Goal: Check status

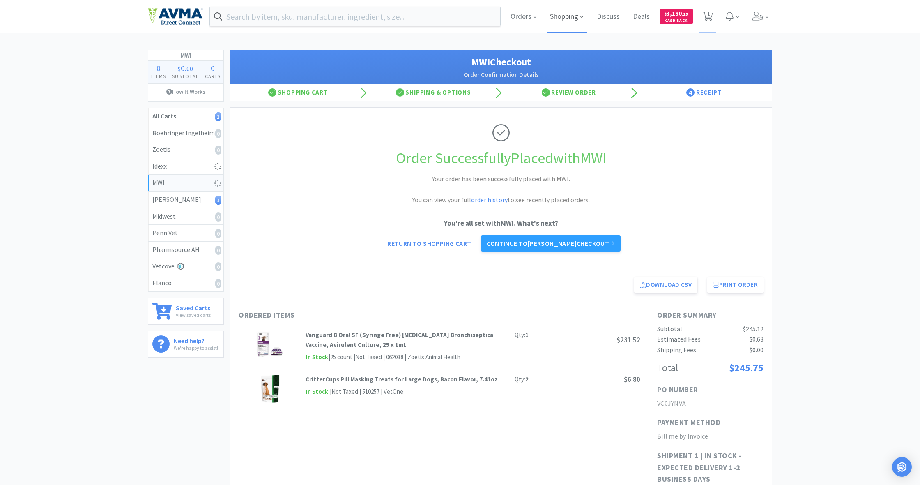
drag, startPoint x: 568, startPoint y: 15, endPoint x: 560, endPoint y: 17, distance: 7.7
click at [568, 15] on span "Shopping" at bounding box center [567, 16] width 40 height 33
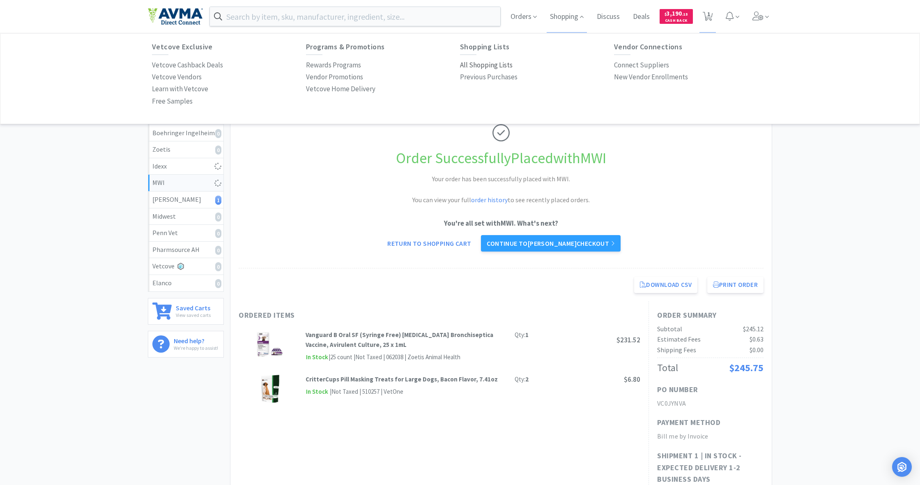
drag, startPoint x: 476, startPoint y: 61, endPoint x: 466, endPoint y: 67, distance: 11.2
click at [476, 61] on p "All Shopping Lists" at bounding box center [486, 65] width 53 height 11
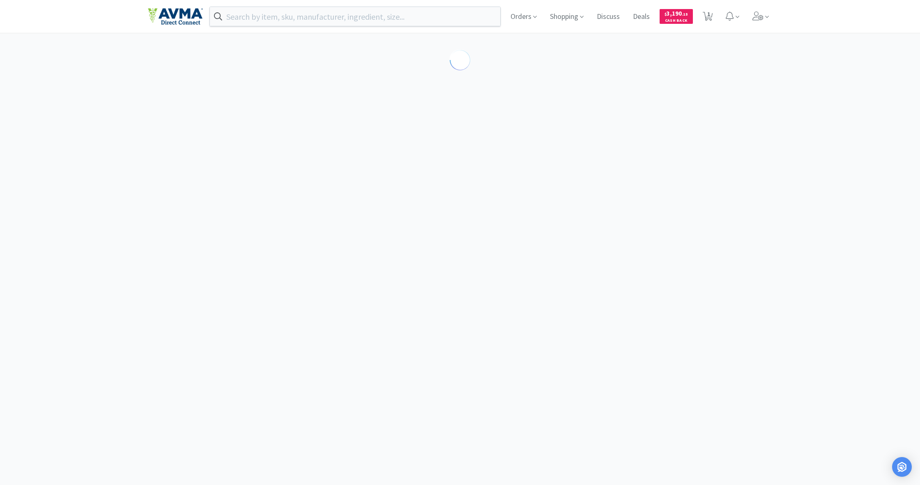
select select "1"
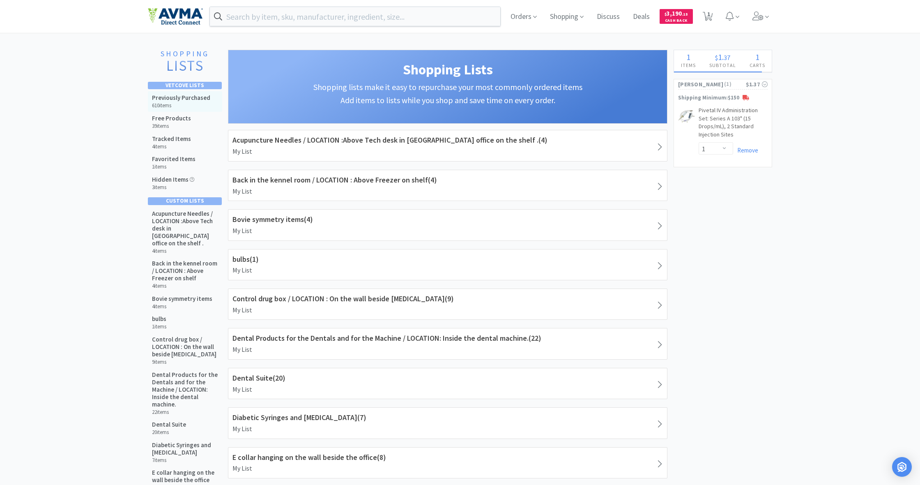
click at [180, 97] on h5 "Previously Purchased" at bounding box center [181, 97] width 58 height 7
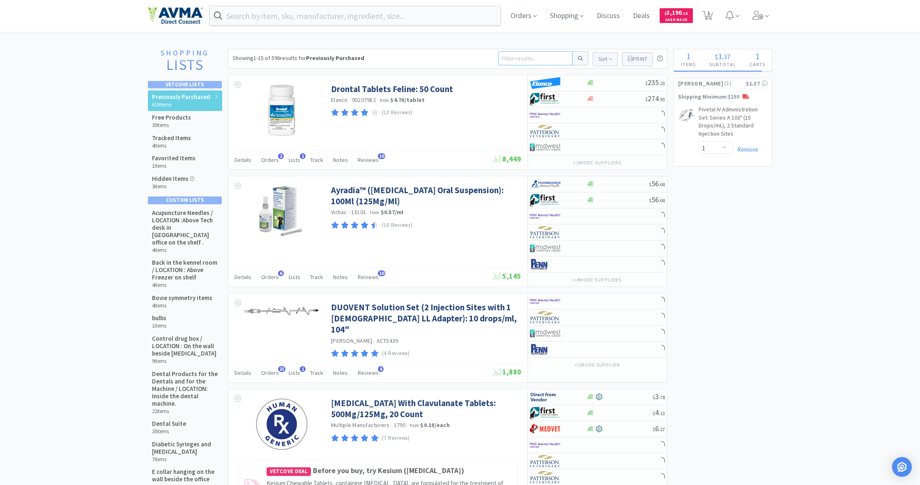
click at [517, 55] on input at bounding box center [535, 58] width 74 height 14
type input "drape"
click at [579, 58] on button at bounding box center [581, 58] width 16 height 14
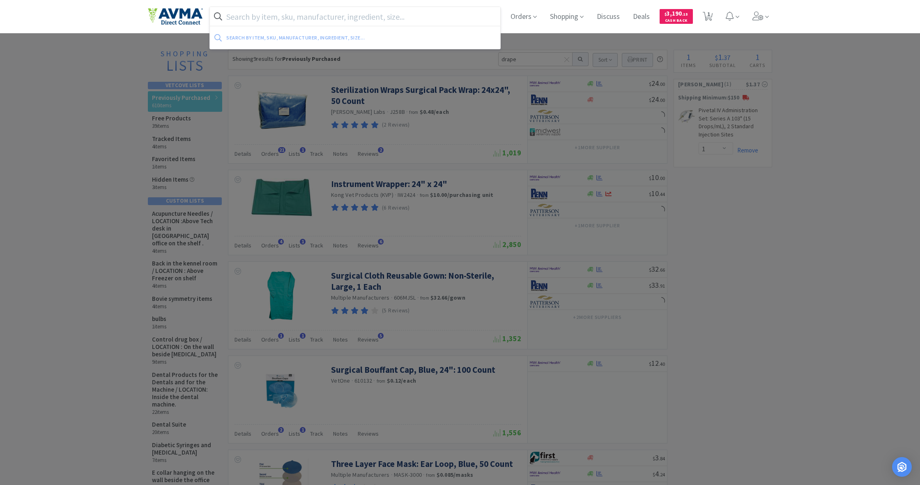
click at [248, 20] on input "text" at bounding box center [355, 16] width 290 height 19
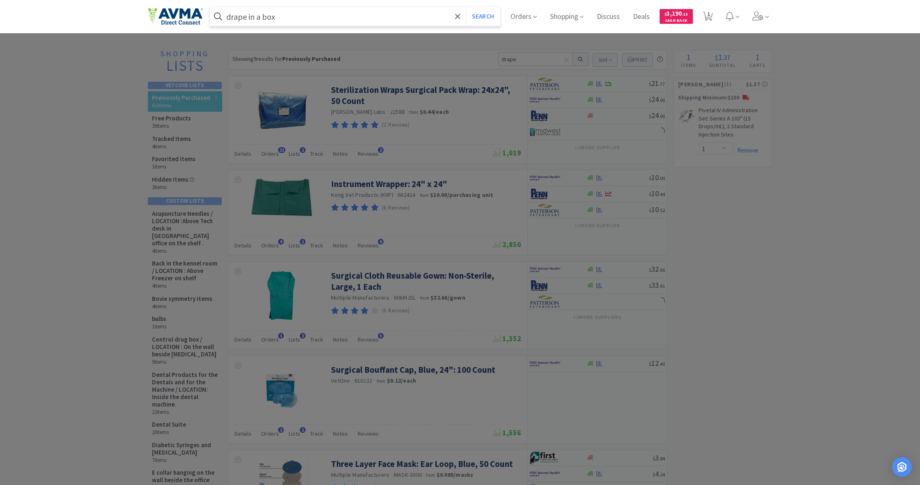
type input "drape in a box"
click at [482, 16] on button "Search" at bounding box center [483, 16] width 34 height 19
select select "1"
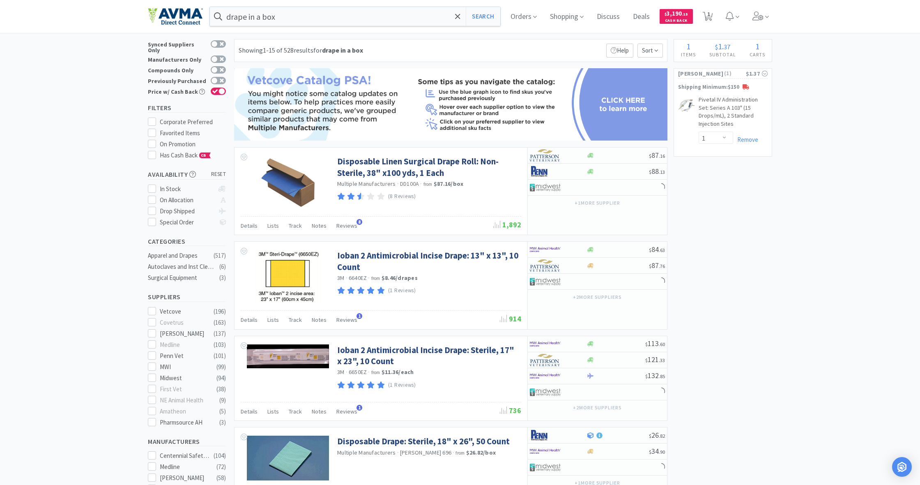
scroll to position [7, 0]
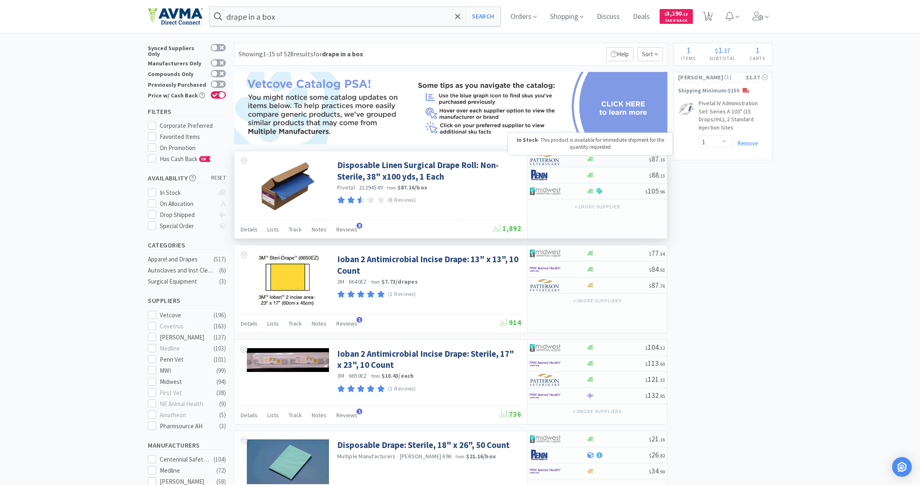
click at [589, 159] on icon at bounding box center [591, 159] width 6 height 5
select select "1"
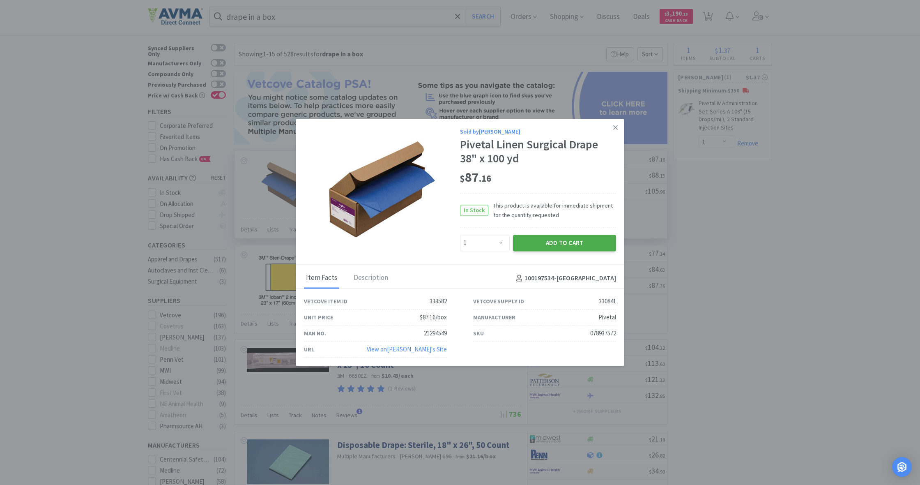
click at [569, 243] on button "Add to Cart" at bounding box center [564, 243] width 103 height 16
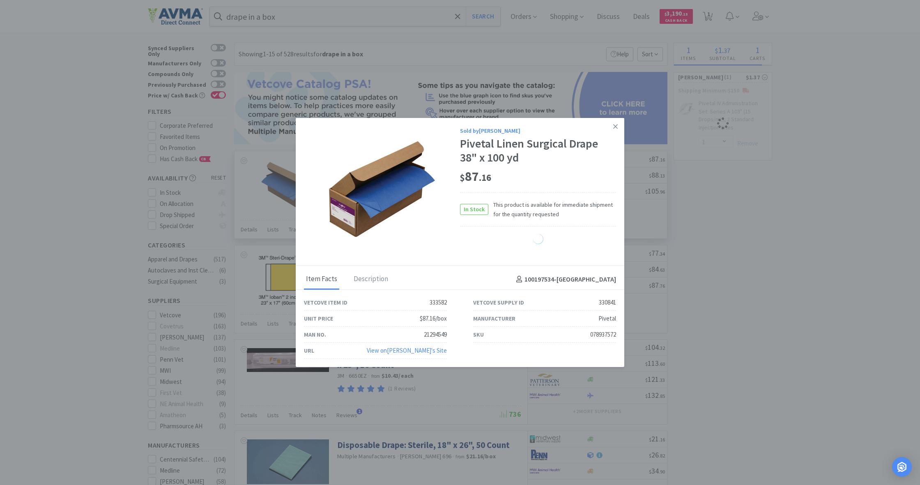
select select "1"
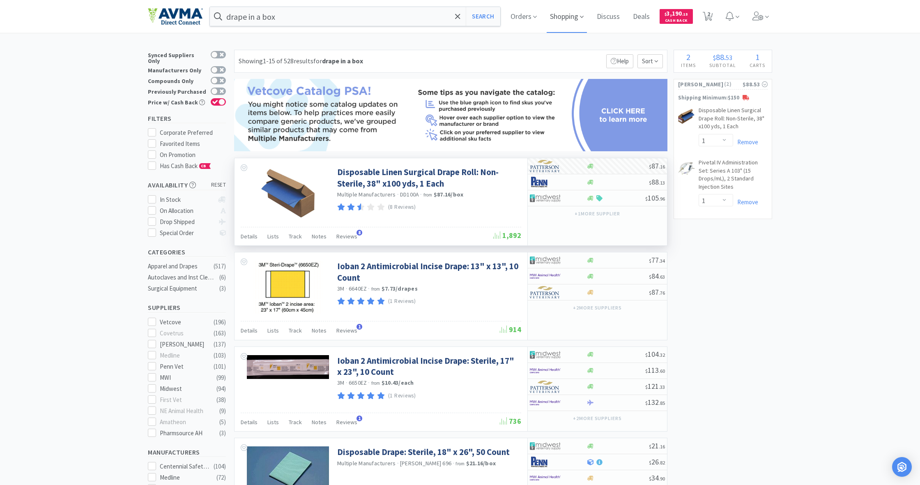
scroll to position [1, 0]
click at [564, 17] on span "Shopping" at bounding box center [567, 16] width 40 height 33
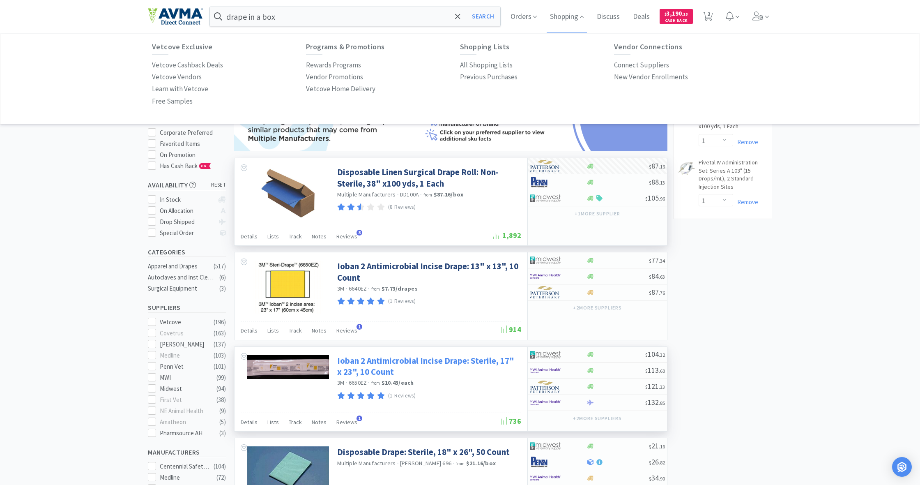
scroll to position [0, 0]
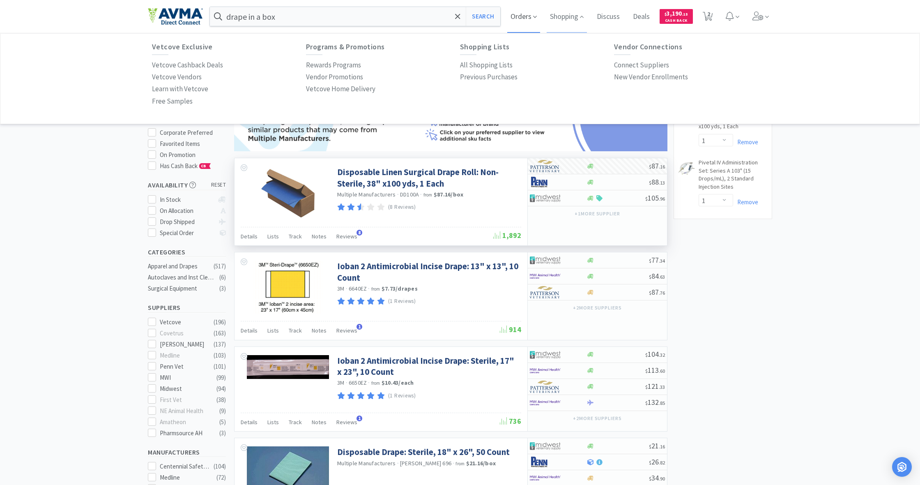
click at [519, 16] on span "Orders" at bounding box center [523, 16] width 33 height 33
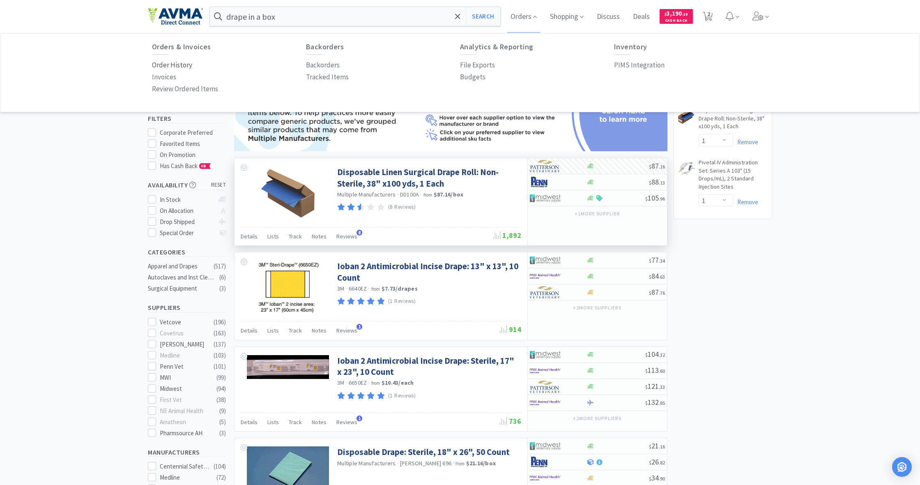
drag, startPoint x: 177, startPoint y: 67, endPoint x: 186, endPoint y: 67, distance: 8.7
click at [177, 67] on p "Order History" at bounding box center [172, 65] width 40 height 11
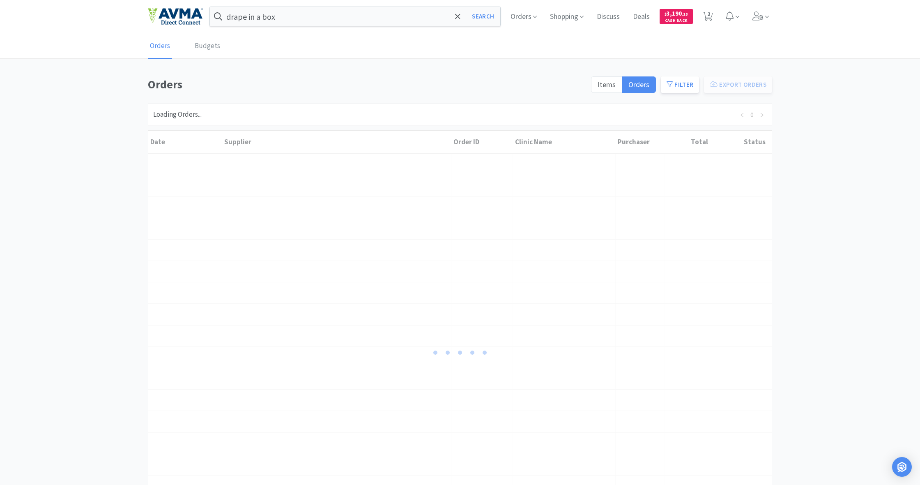
scroll to position [1, 0]
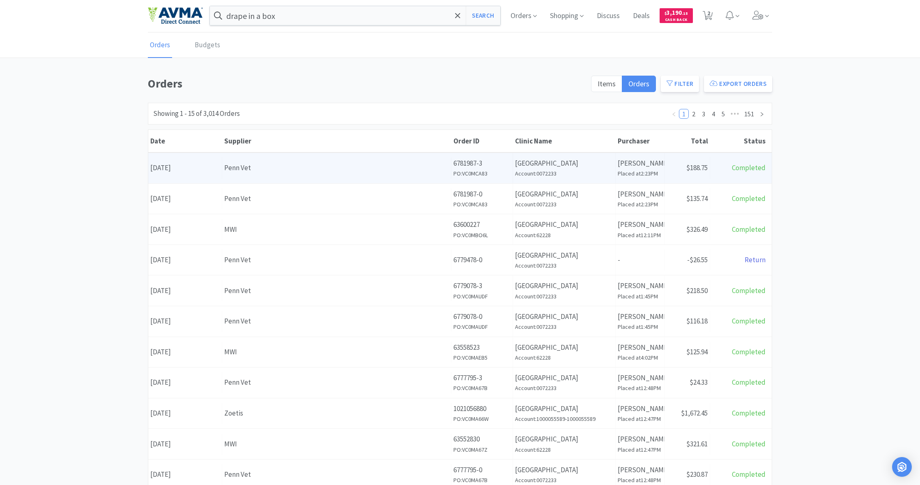
click at [386, 162] on div "Penn Vet" at bounding box center [336, 167] width 225 height 11
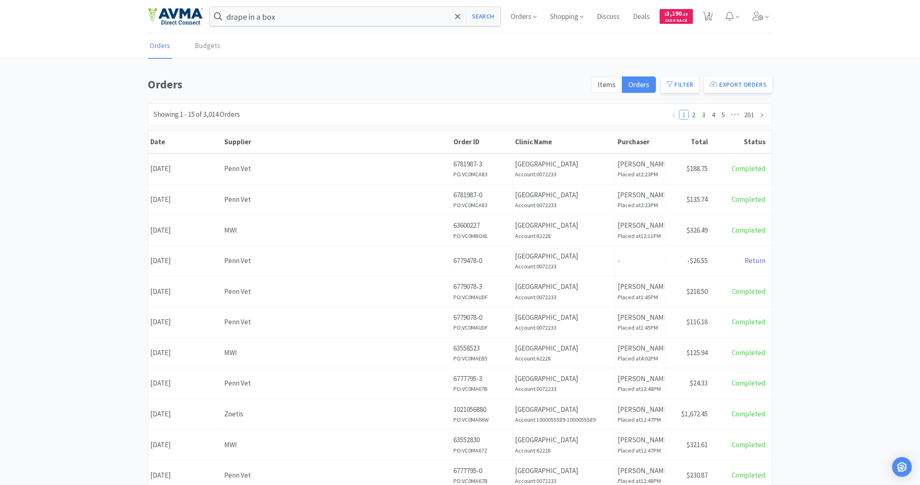
scroll to position [1, 0]
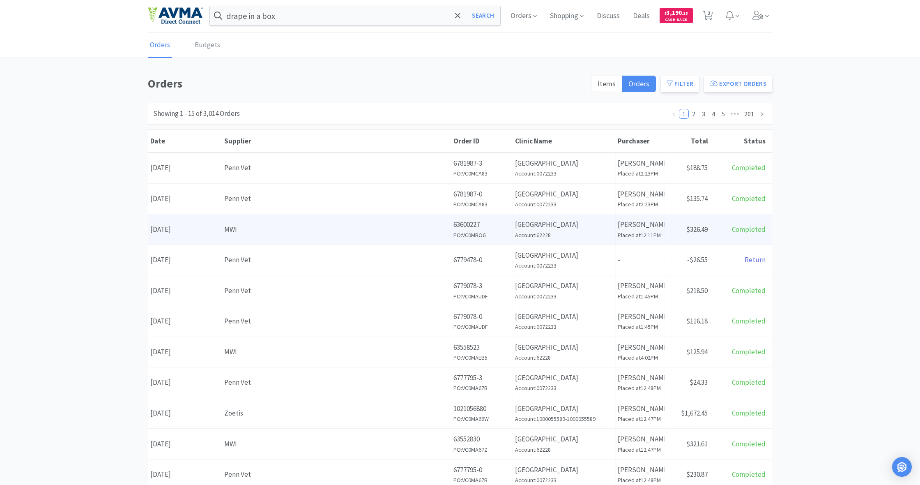
click at [384, 232] on div "MWI" at bounding box center [336, 229] width 225 height 11
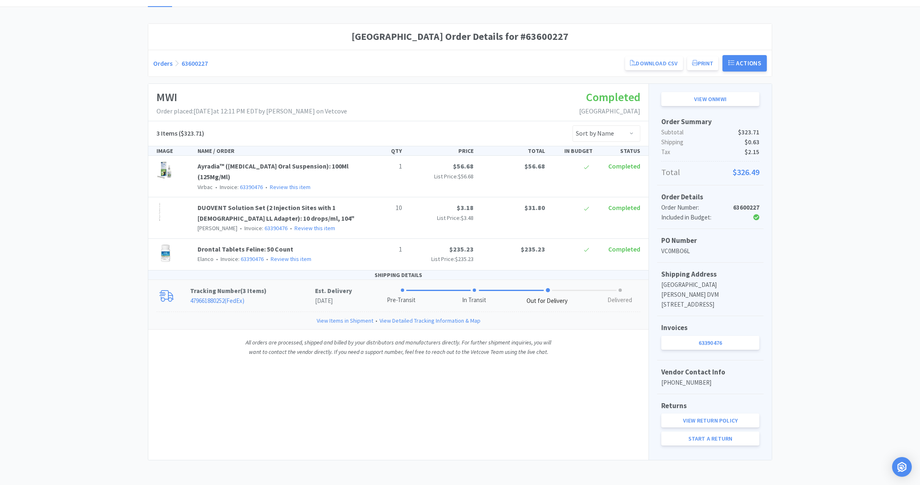
scroll to position [61, 0]
click at [548, 288] on span at bounding box center [548, 290] width 4 height 4
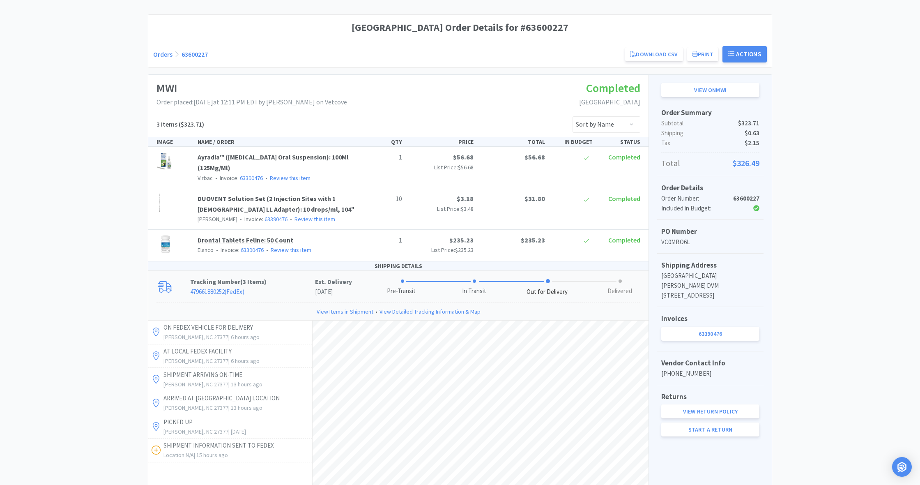
click at [249, 238] on link "Drontal Tablets Feline: 50 Count" at bounding box center [246, 240] width 96 height 8
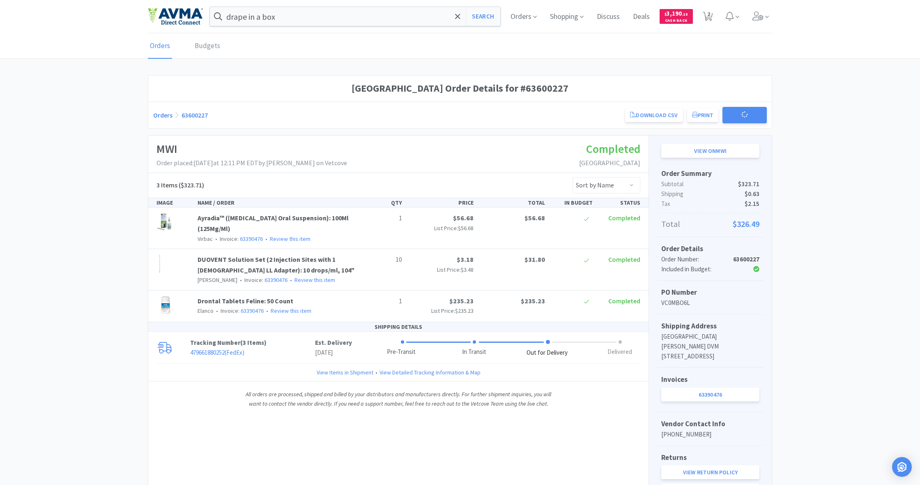
scroll to position [61, 0]
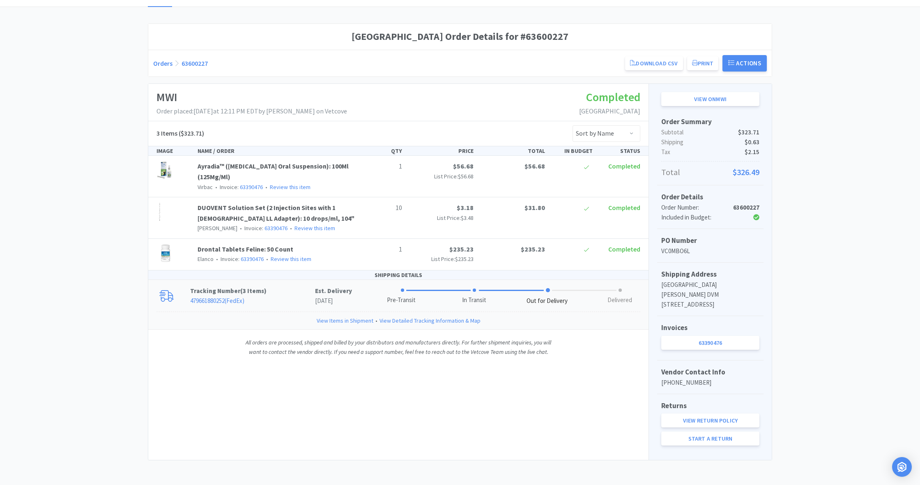
click at [548, 288] on span at bounding box center [548, 290] width 4 height 4
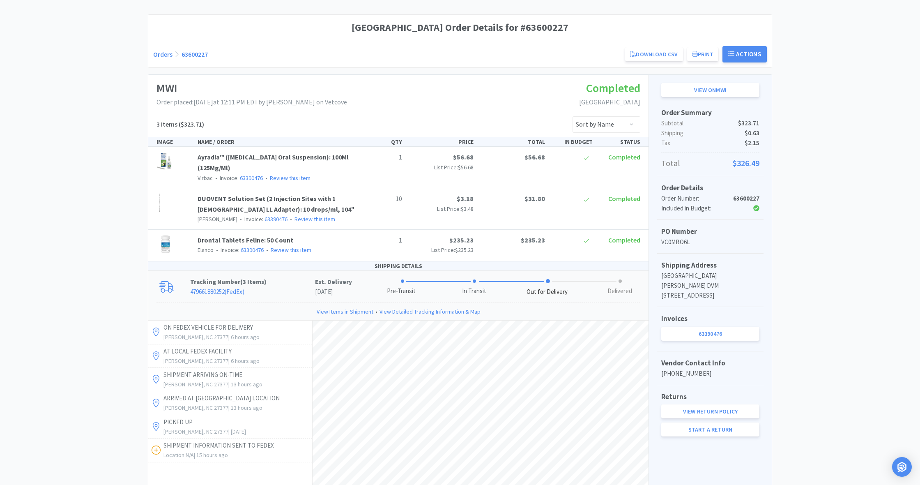
click at [548, 279] on span at bounding box center [548, 281] width 4 height 4
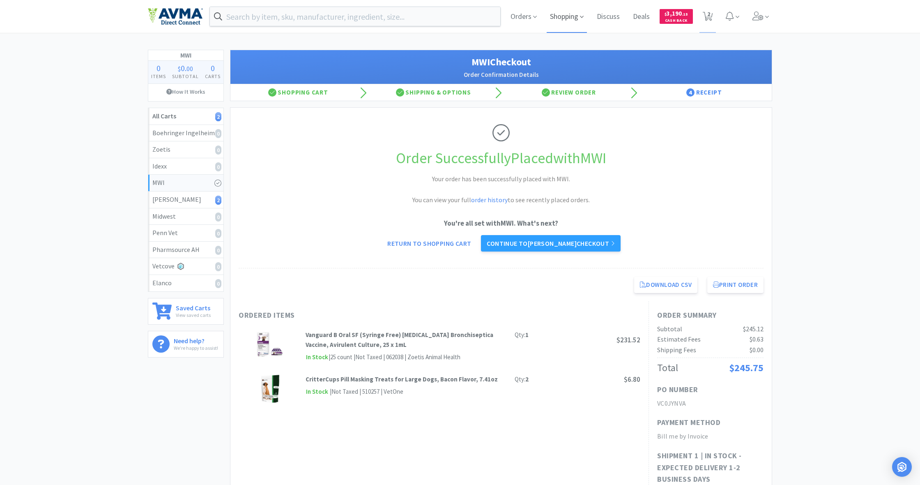
click at [544, 17] on span "Shopping" at bounding box center [567, 16] width 40 height 33
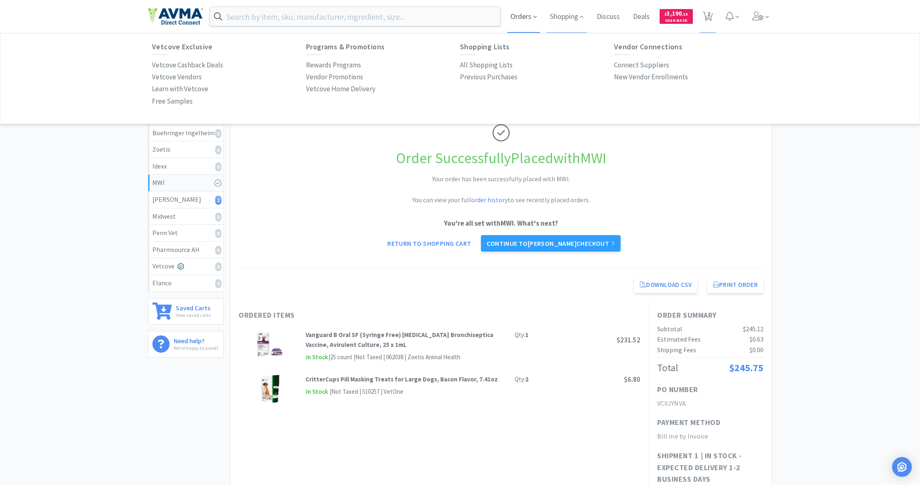
click at [527, 16] on span "Orders" at bounding box center [523, 16] width 33 height 33
click at [177, 65] on p "Order History" at bounding box center [172, 65] width 40 height 11
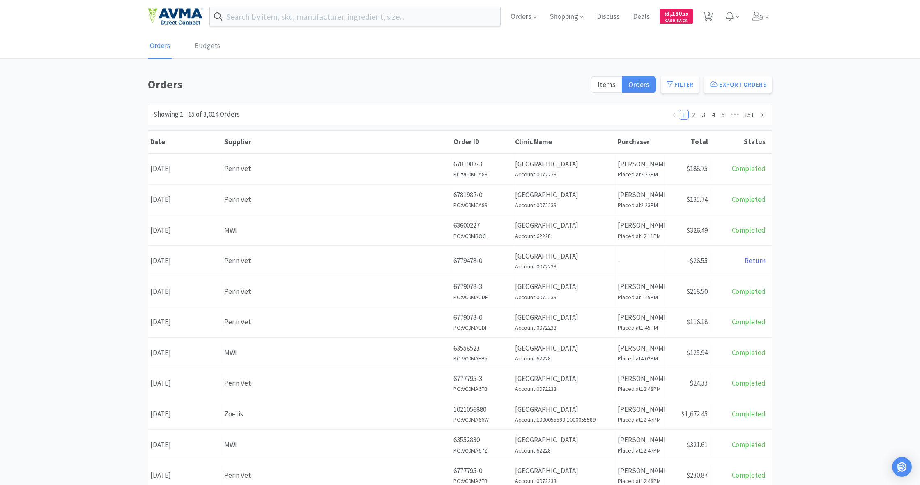
click at [385, 227] on div "MWI" at bounding box center [336, 230] width 225 height 11
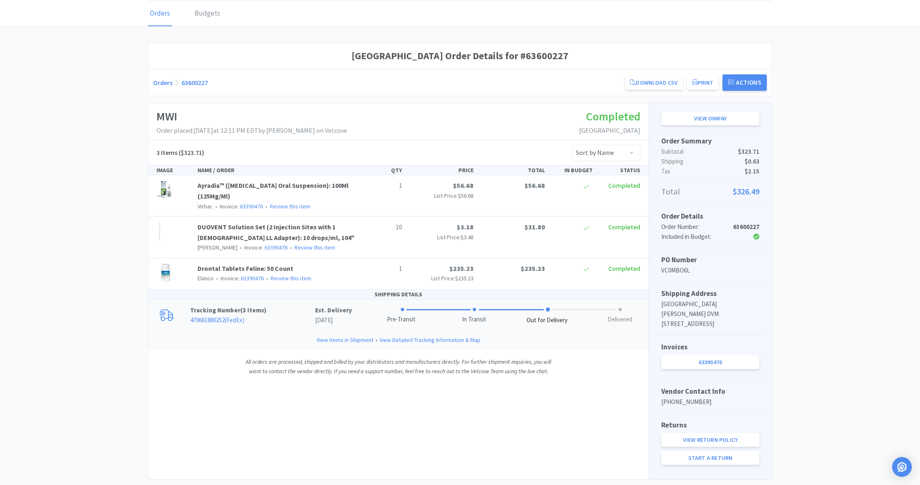
scroll to position [33, 0]
click at [544, 308] on span at bounding box center [548, 309] width 4 height 4
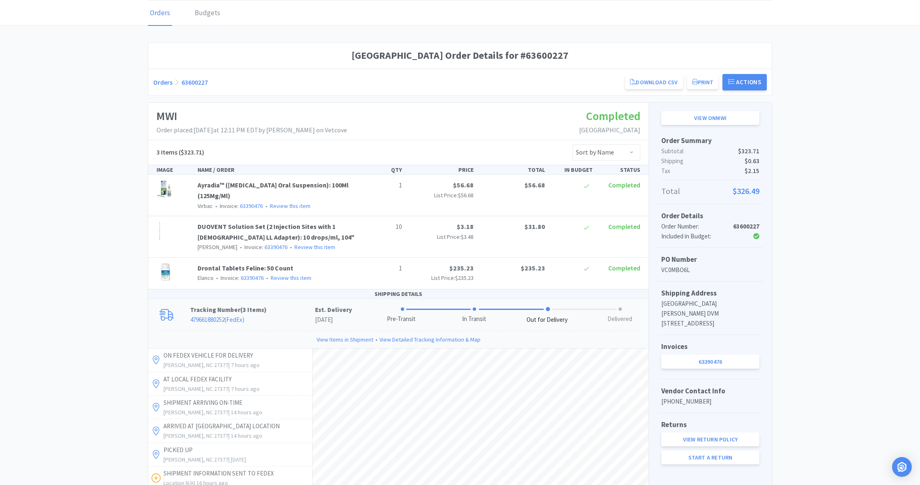
click at [544, 307] on span at bounding box center [548, 309] width 4 height 4
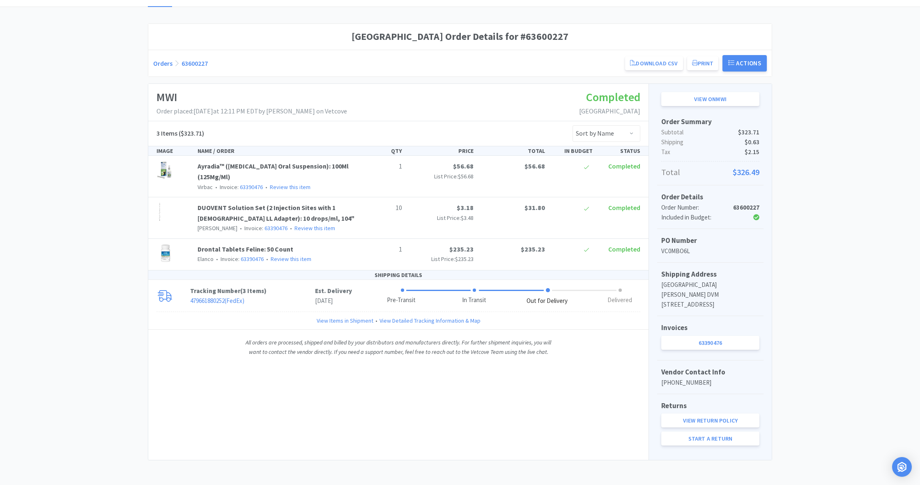
scroll to position [61, 0]
click at [544, 288] on span at bounding box center [548, 290] width 4 height 4
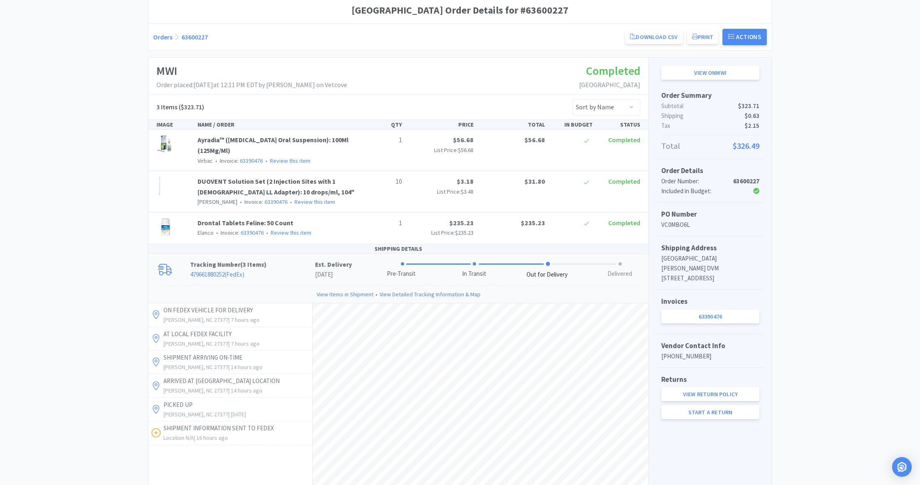
scroll to position [75, 0]
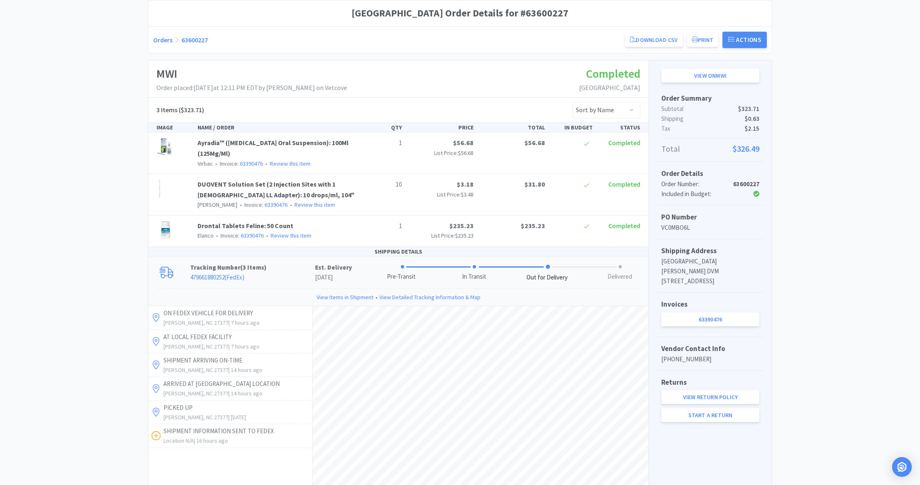
click at [544, 265] on span at bounding box center [548, 267] width 4 height 4
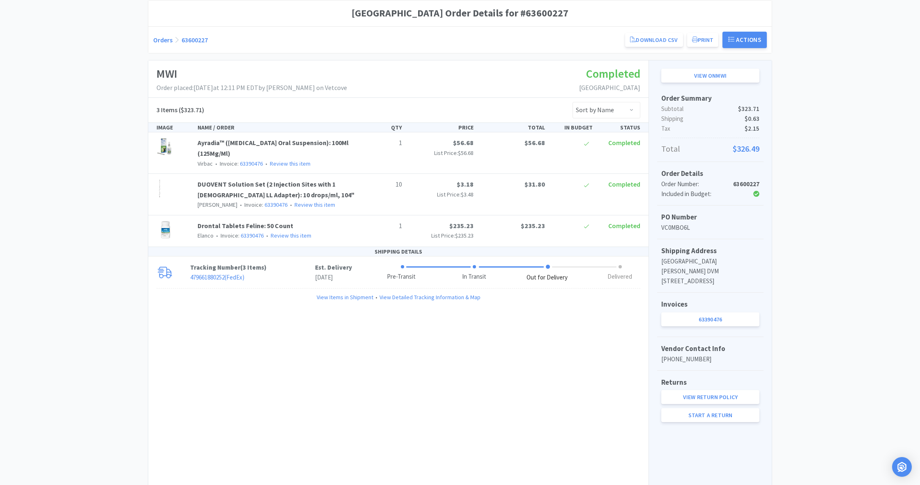
scroll to position [61, 0]
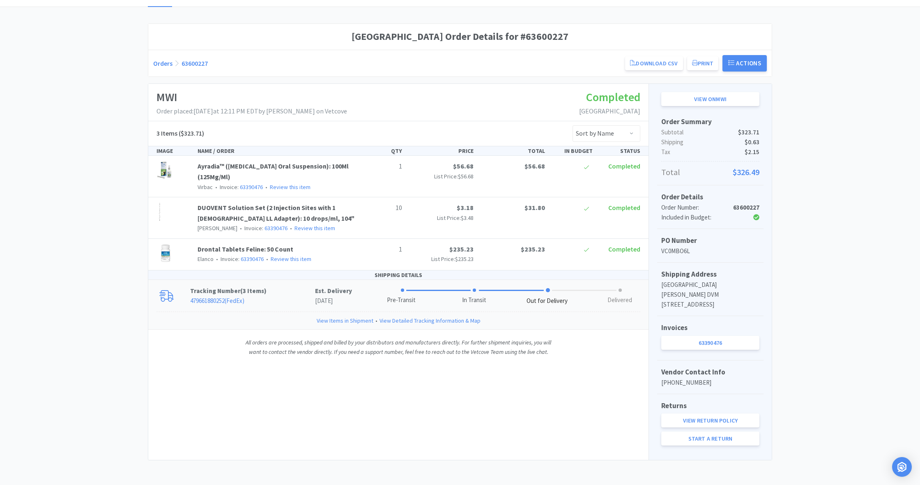
click at [544, 288] on span at bounding box center [548, 290] width 4 height 4
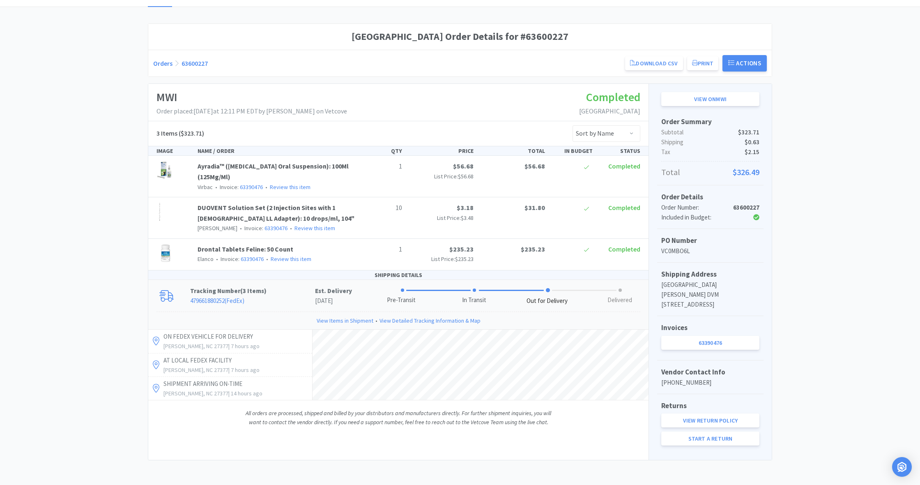
click at [544, 288] on span at bounding box center [548, 290] width 4 height 4
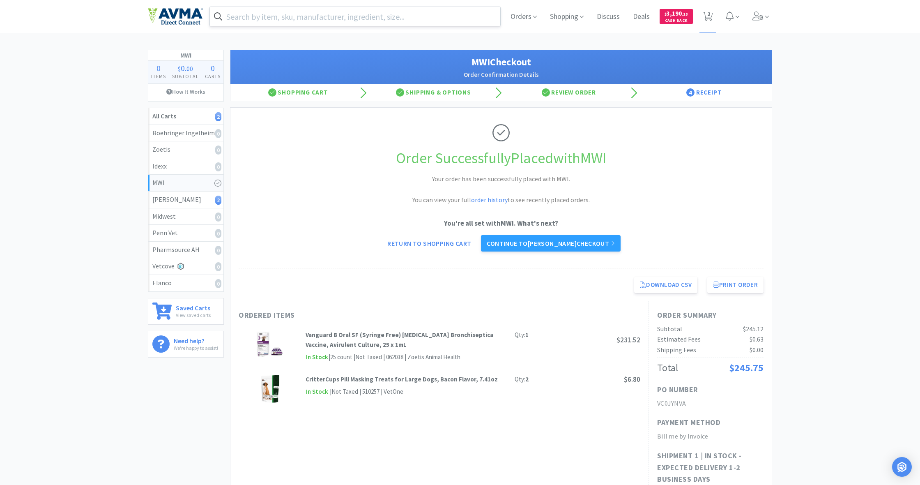
scroll to position [4, 0]
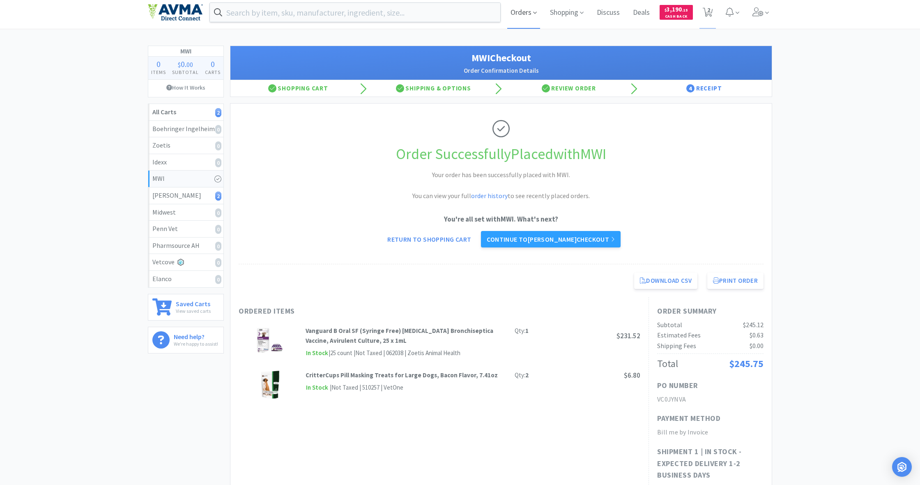
click at [519, 11] on span "Orders" at bounding box center [523, 12] width 33 height 33
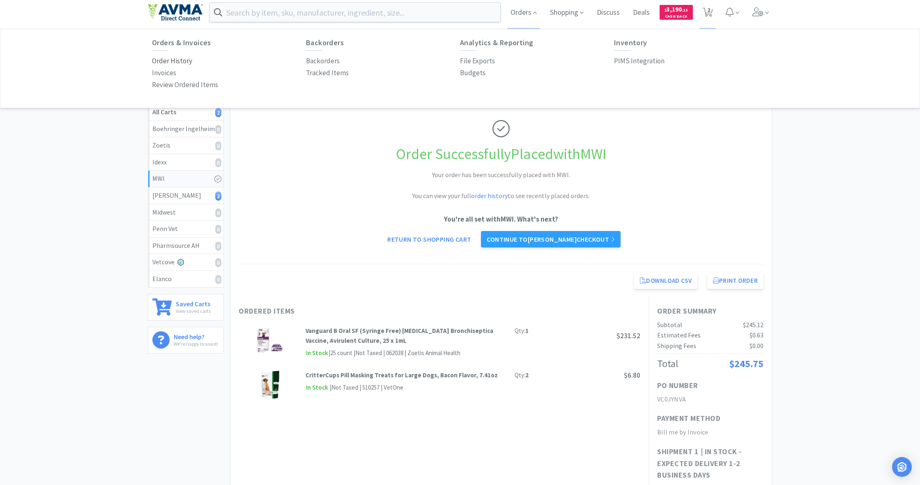
click at [173, 61] on p "Order History" at bounding box center [172, 60] width 40 height 11
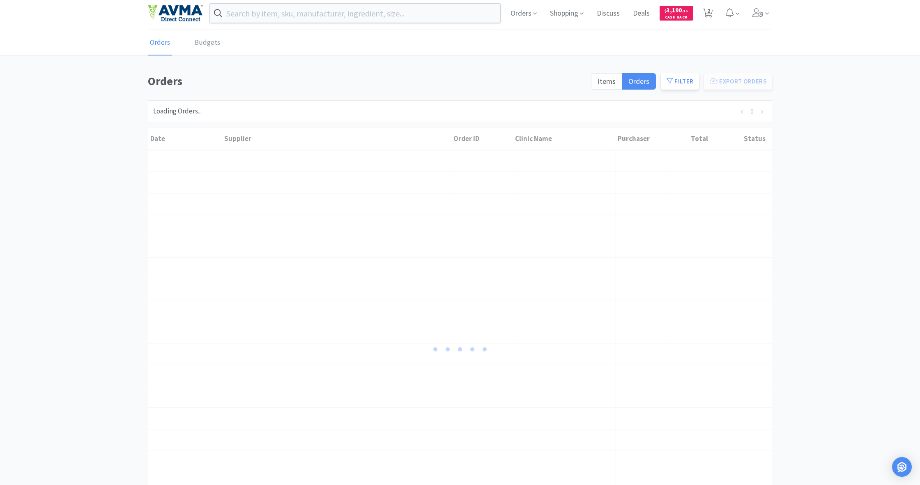
scroll to position [3, 0]
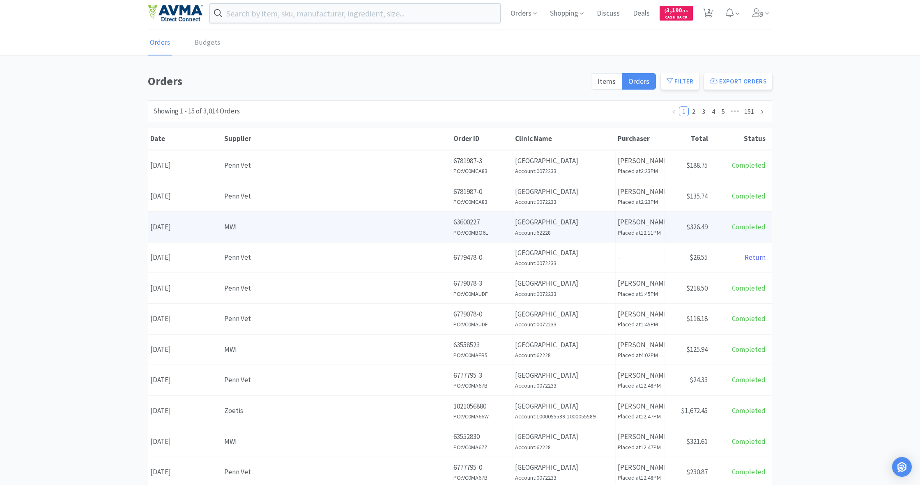
click at [371, 231] on div "MWI" at bounding box center [336, 226] width 225 height 11
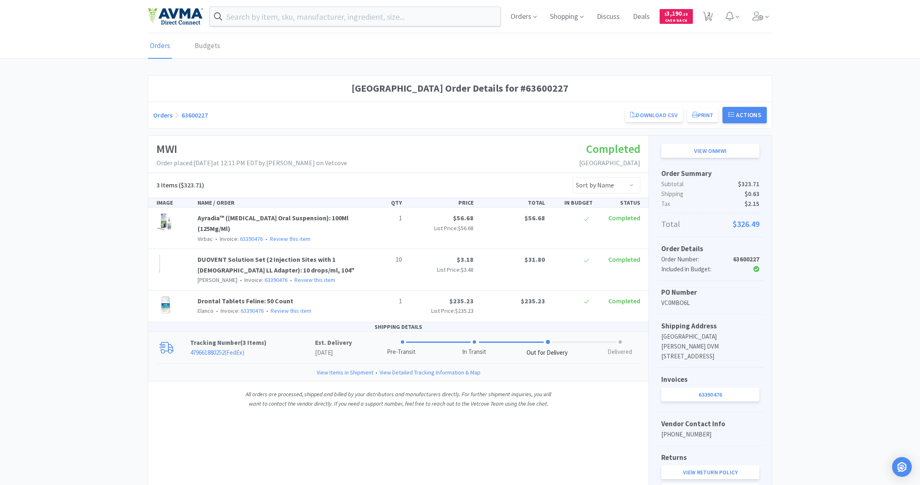
click at [544, 340] on span at bounding box center [548, 342] width 4 height 4
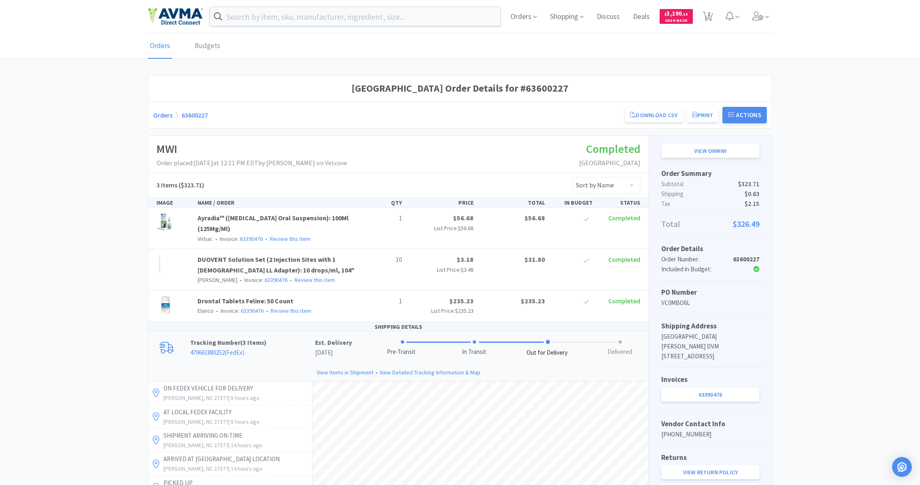
click at [544, 340] on span at bounding box center [548, 342] width 4 height 4
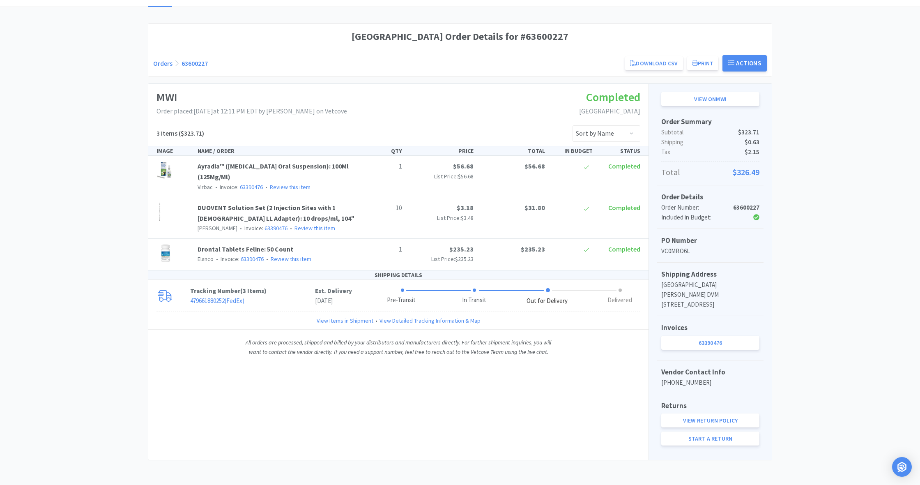
scroll to position [61, 0]
click at [426, 316] on link "View Detailed Tracking Information & Map" at bounding box center [430, 320] width 101 height 9
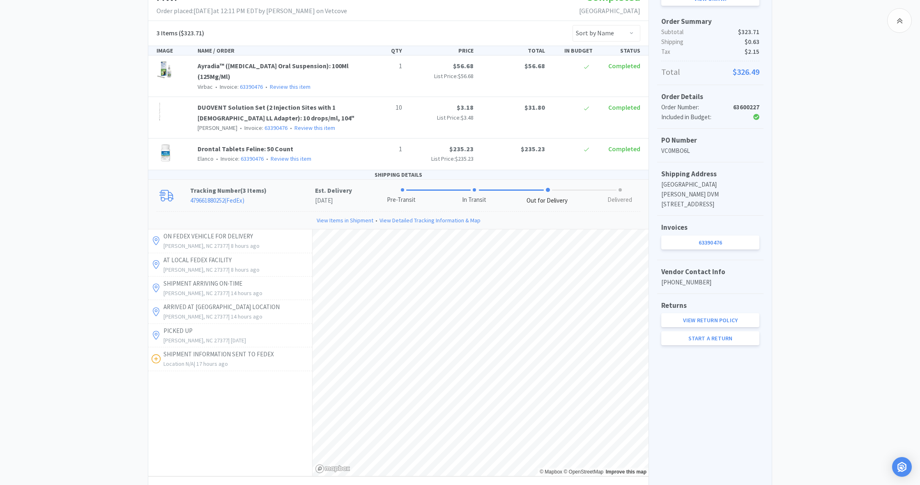
scroll to position [151, 0]
click at [544, 189] on span at bounding box center [548, 191] width 4 height 4
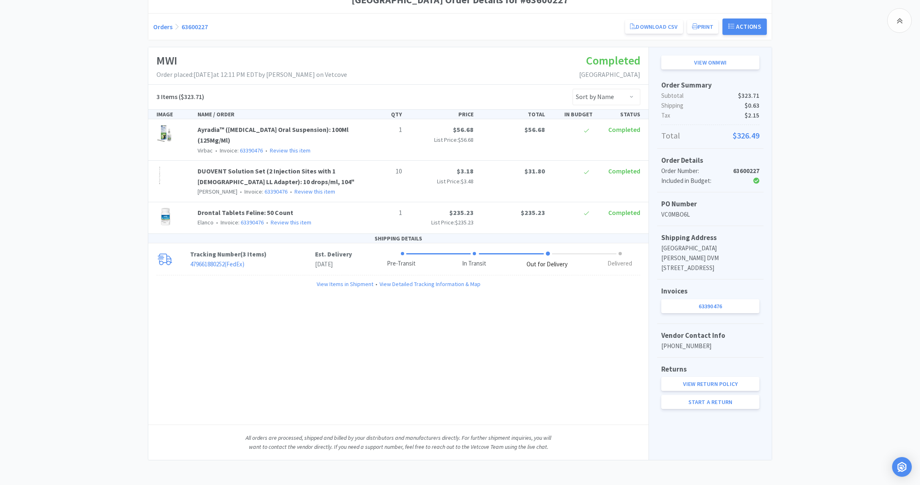
scroll to position [61, 0]
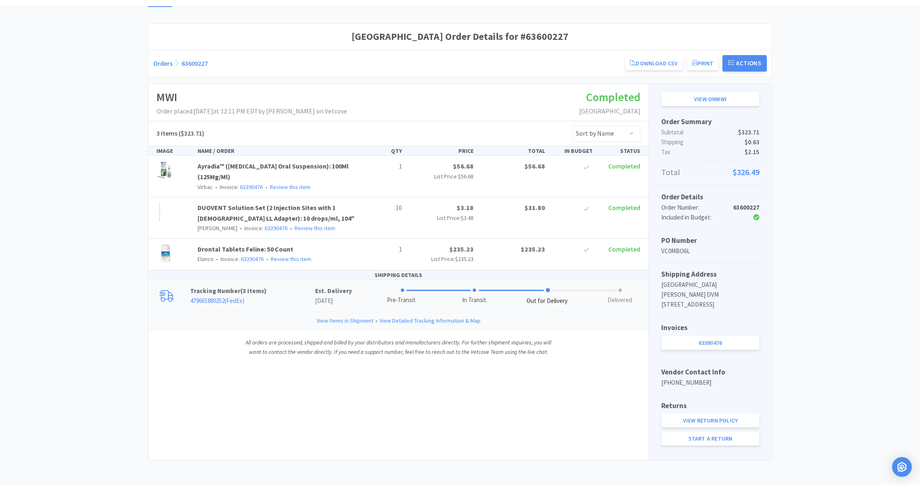
click at [544, 288] on span at bounding box center [548, 290] width 4 height 4
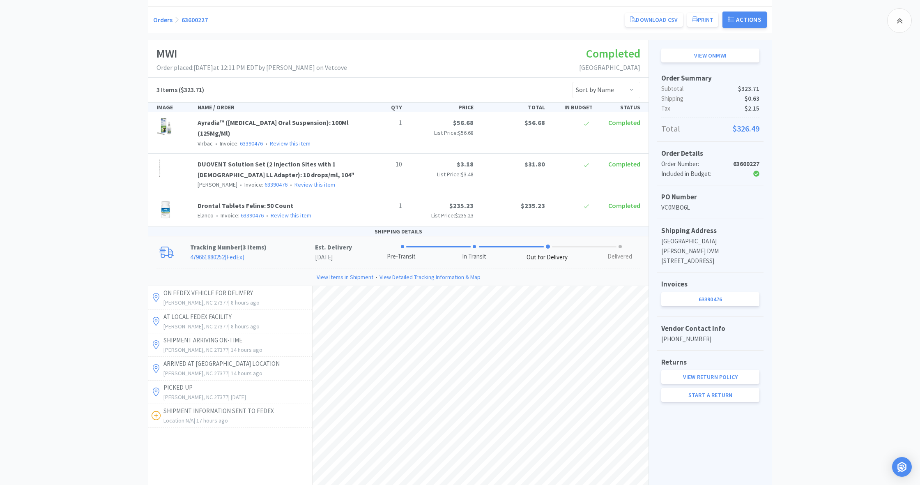
scroll to position [93, 0]
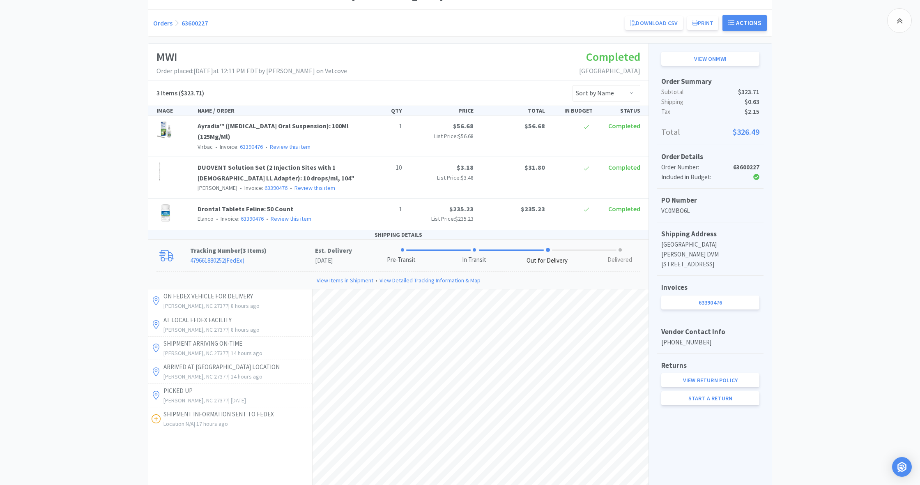
click at [544, 248] on span at bounding box center [548, 250] width 4 height 4
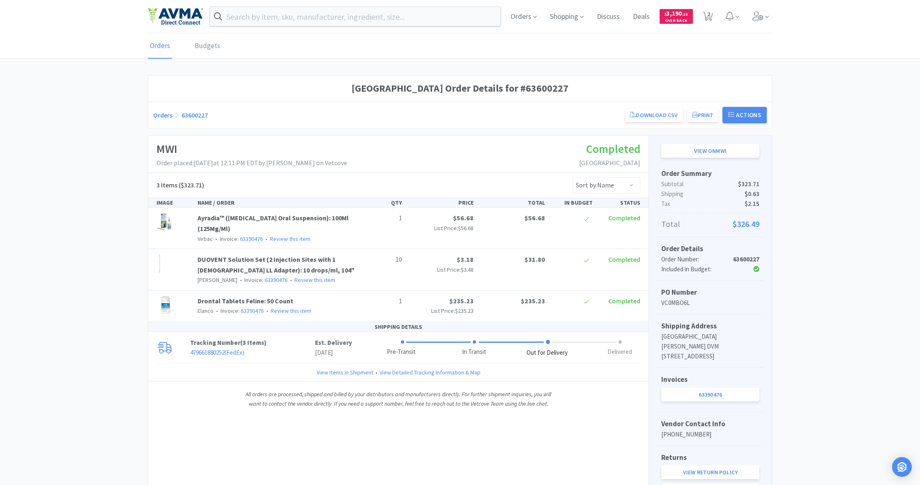
scroll to position [0, 0]
click at [544, 115] on button "Actions" at bounding box center [745, 115] width 44 height 16
click at [544, 115] on link "Download CSV" at bounding box center [654, 115] width 58 height 14
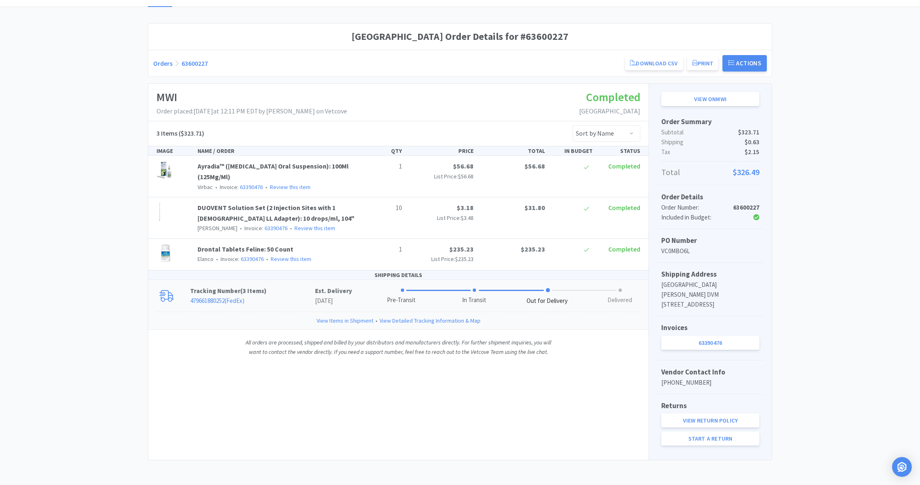
scroll to position [61, 0]
click at [544, 288] on span at bounding box center [548, 290] width 4 height 4
click at [422, 316] on link "View Detailed Tracking Information & Map" at bounding box center [430, 320] width 101 height 9
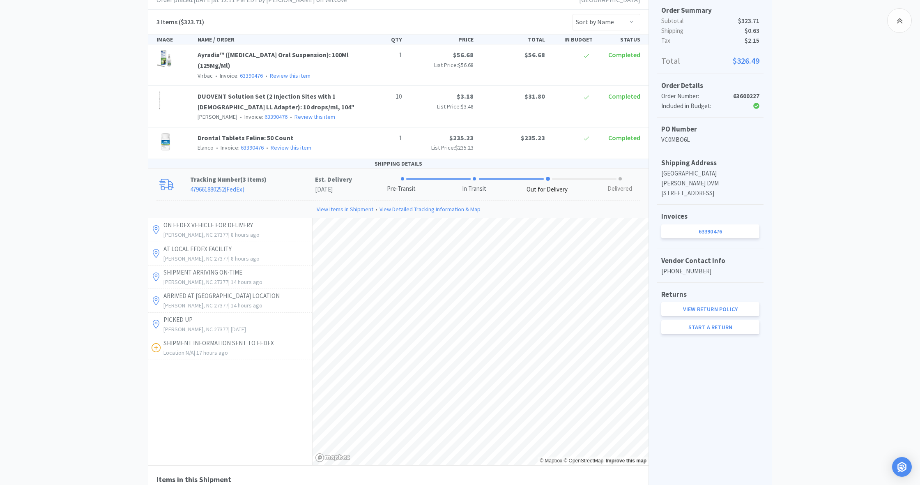
scroll to position [164, 0]
click at [187, 221] on p "ON FEDEX VEHICLE FOR DELIVERY" at bounding box center [237, 225] width 147 height 10
click at [188, 222] on p "ON FEDEX VEHICLE FOR DELIVERY" at bounding box center [237, 225] width 147 height 10
click at [208, 185] on link "479661880252 ( FedEx )" at bounding box center [217, 189] width 54 height 8
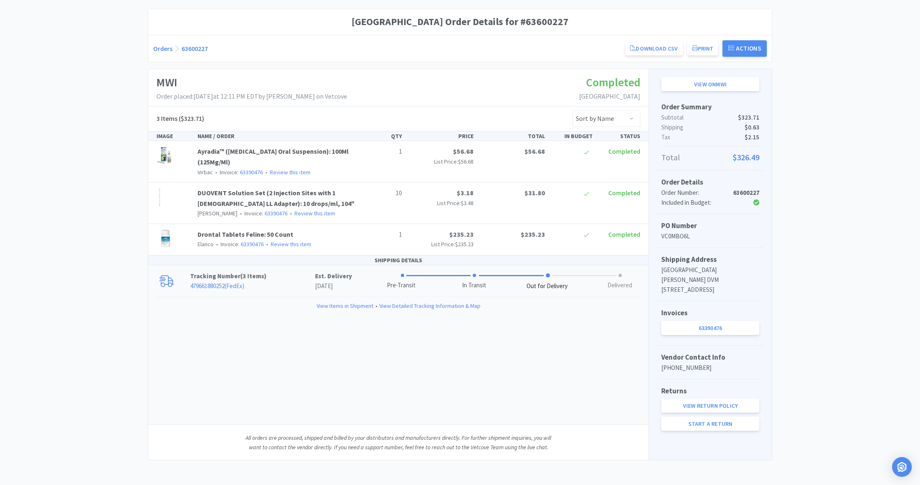
scroll to position [61, 0]
